Goal: Task Accomplishment & Management: Manage account settings

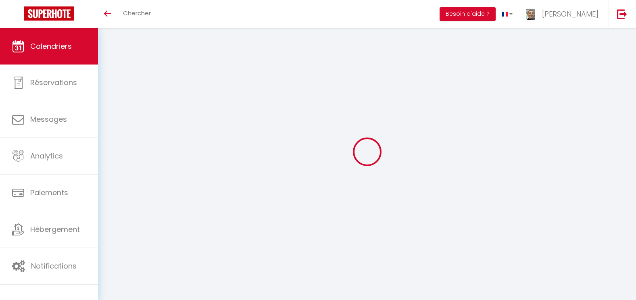
select select
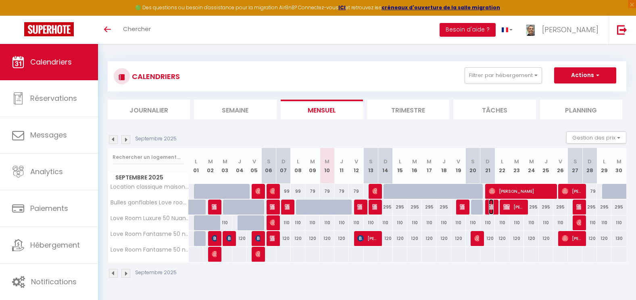
click at [492, 207] on img at bounding box center [492, 207] width 6 height 6
select select "OK"
select select "KO"
select select "0"
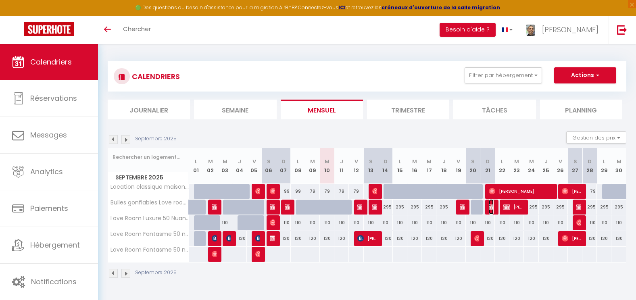
select select "1"
select select
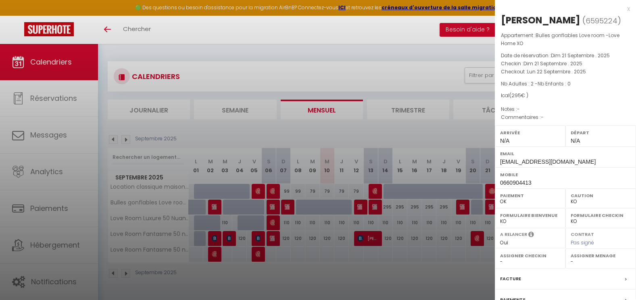
click at [439, 267] on div at bounding box center [318, 150] width 636 height 300
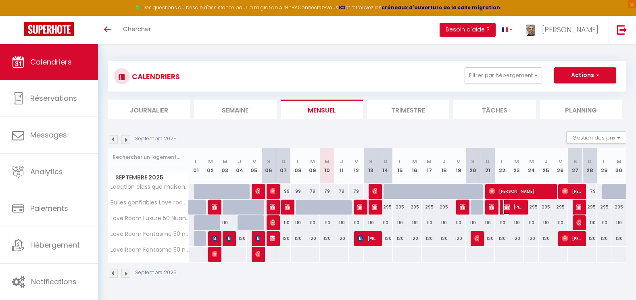
click at [520, 206] on span "[PERSON_NAME] & [PERSON_NAME]" at bounding box center [512, 206] width 19 height 15
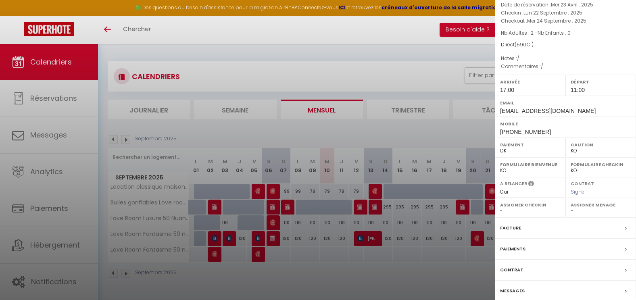
scroll to position [110, 0]
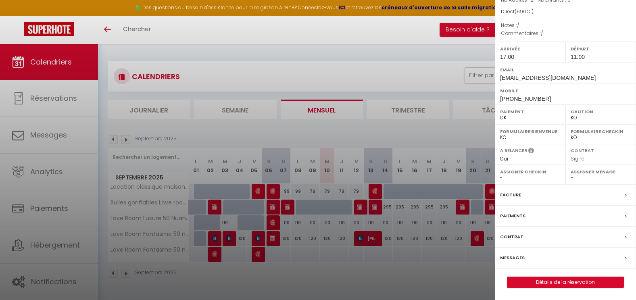
click at [375, 275] on div at bounding box center [318, 150] width 636 height 300
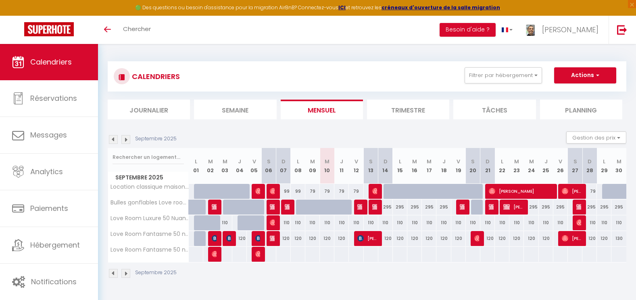
click at [465, 210] on div at bounding box center [462, 207] width 15 height 15
type input "295"
type input "Sam 20 Septembre 2025"
type input "Dim 21 Septembre 2025"
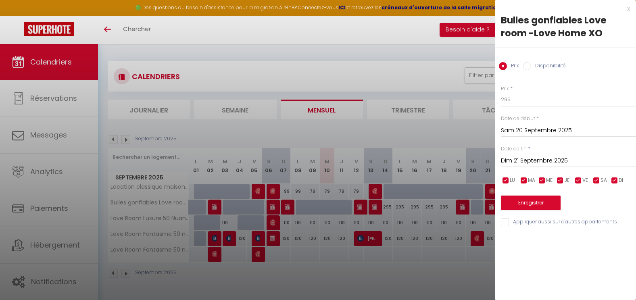
click at [465, 210] on div at bounding box center [318, 150] width 636 height 300
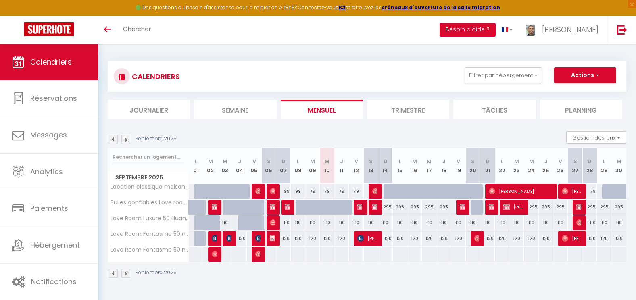
click at [467, 208] on div at bounding box center [462, 207] width 15 height 15
type input "295"
type input "Sam 20 Septembre 2025"
type input "Dim 21 Septembre 2025"
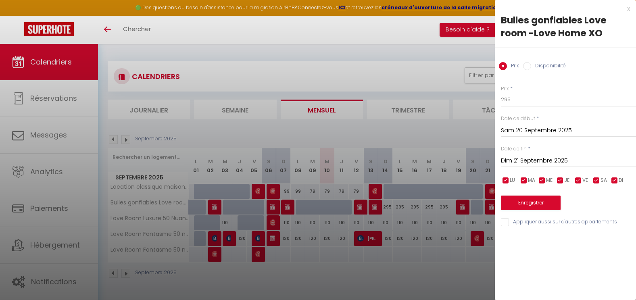
click at [458, 206] on div at bounding box center [318, 150] width 636 height 300
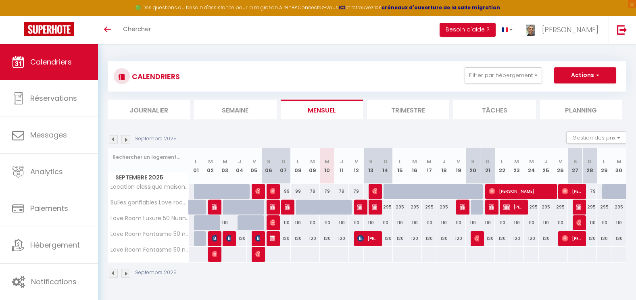
click at [458, 206] on div at bounding box center [463, 207] width 15 height 15
click at [463, 206] on img at bounding box center [463, 207] width 6 height 6
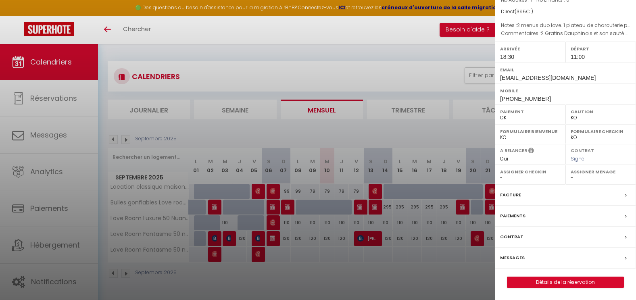
click at [517, 194] on label "Facture" at bounding box center [510, 195] width 21 height 8
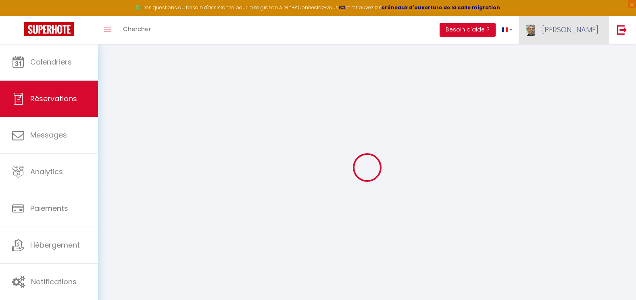
select select
checkbox input "false"
type Love\ "2 menus duo love. 1 plateau de charcuterie pour apéro 1 bouteille de champagne …"
type dessert\ "2 Gratins Dauphinois et son sauté de porc au curry doux 1 Tiramisus spéculos & …"
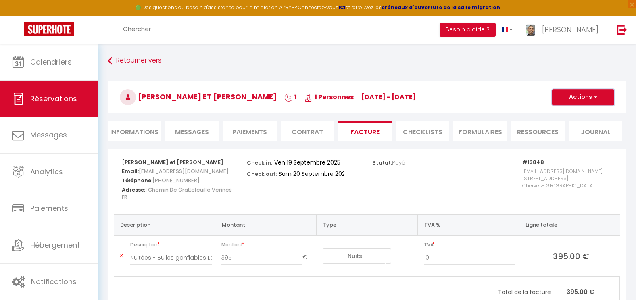
click at [596, 97] on span "button" at bounding box center [594, 97] width 5 height 7
click at [570, 126] on link "Aperçu et éditer" at bounding box center [577, 125] width 68 height 10
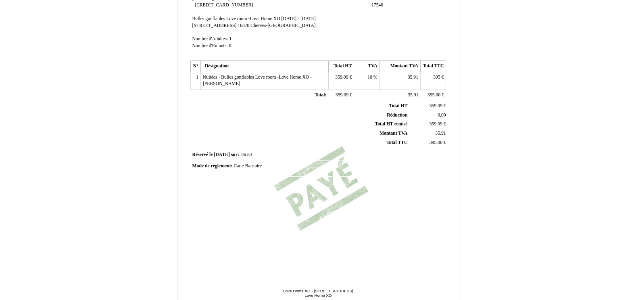
scroll to position [187, 0]
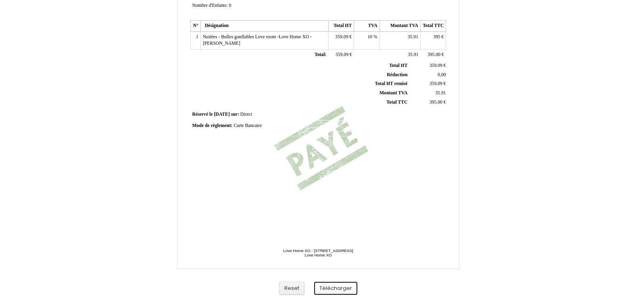
click at [337, 289] on button "Télécharger" at bounding box center [335, 288] width 43 height 13
